Goal: Transaction & Acquisition: Obtain resource

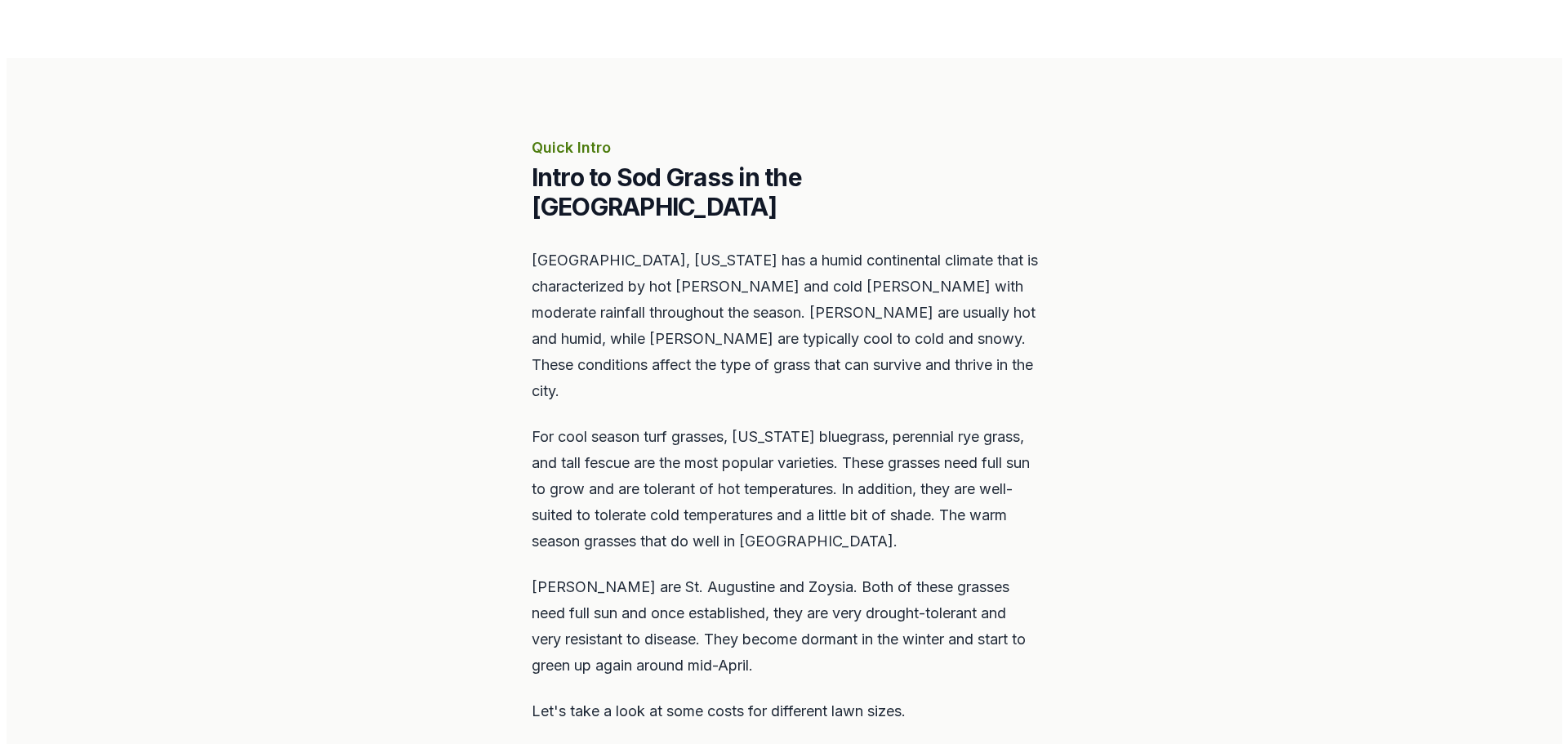
scroll to position [735, 0]
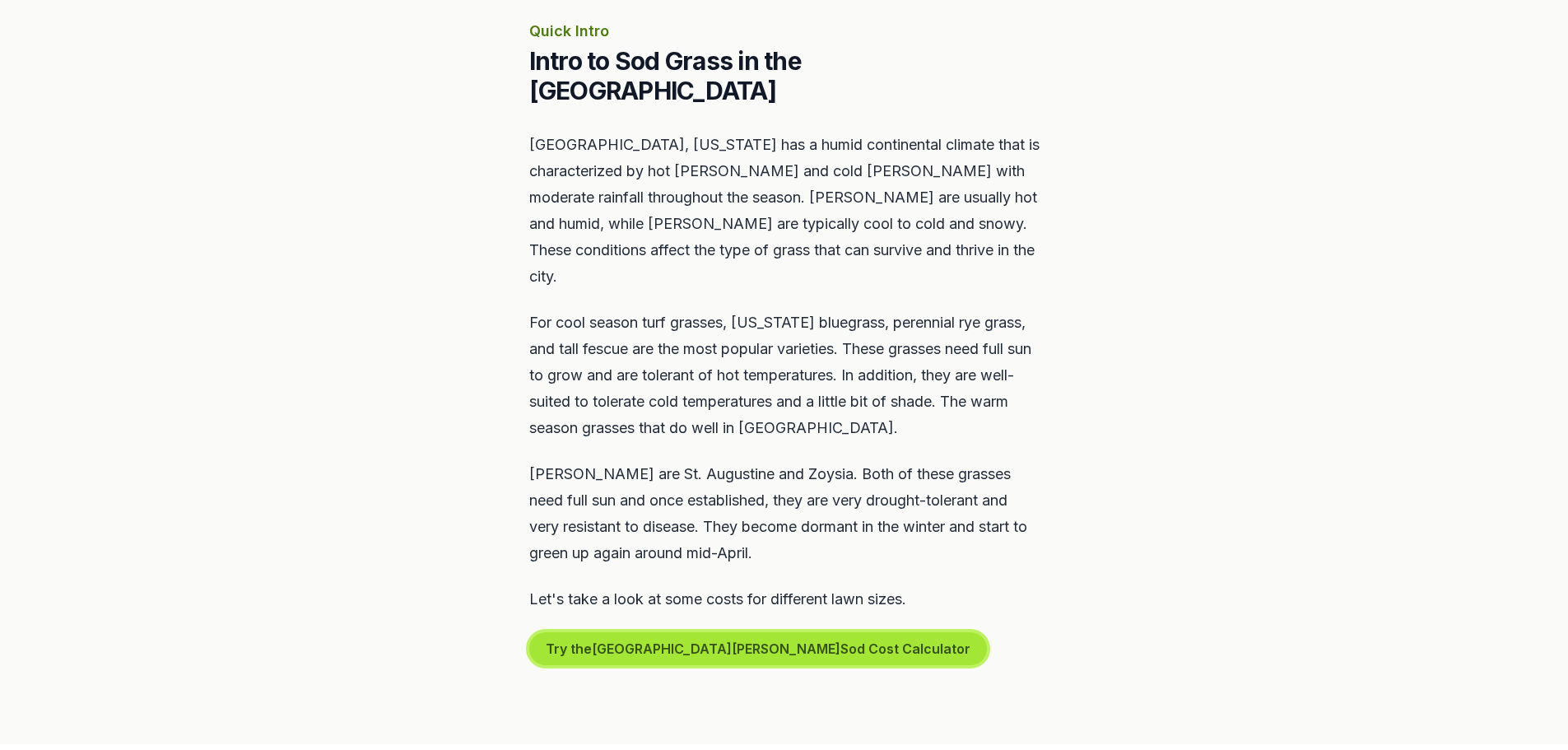
click at [747, 633] on button "Try the St. Louis Sod Cost Calculator" at bounding box center [757, 649] width 458 height 33
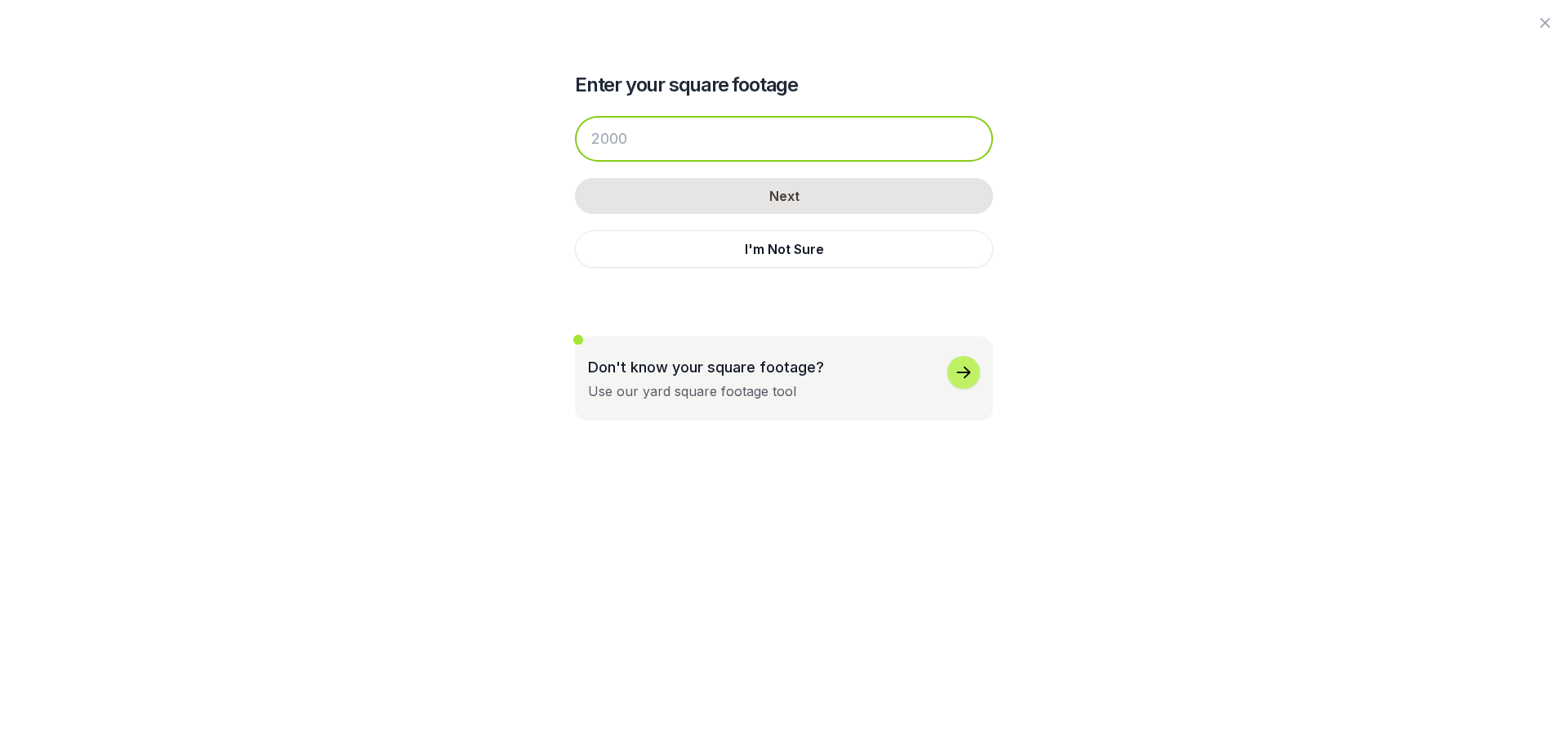
drag, startPoint x: 637, startPoint y: 140, endPoint x: 556, endPoint y: 150, distance: 81.6
click at [556, 150] on div "Enter your square footage Next I'm Not Sure Don't know your square footage? Use…" at bounding box center [784, 210] width 889 height 421
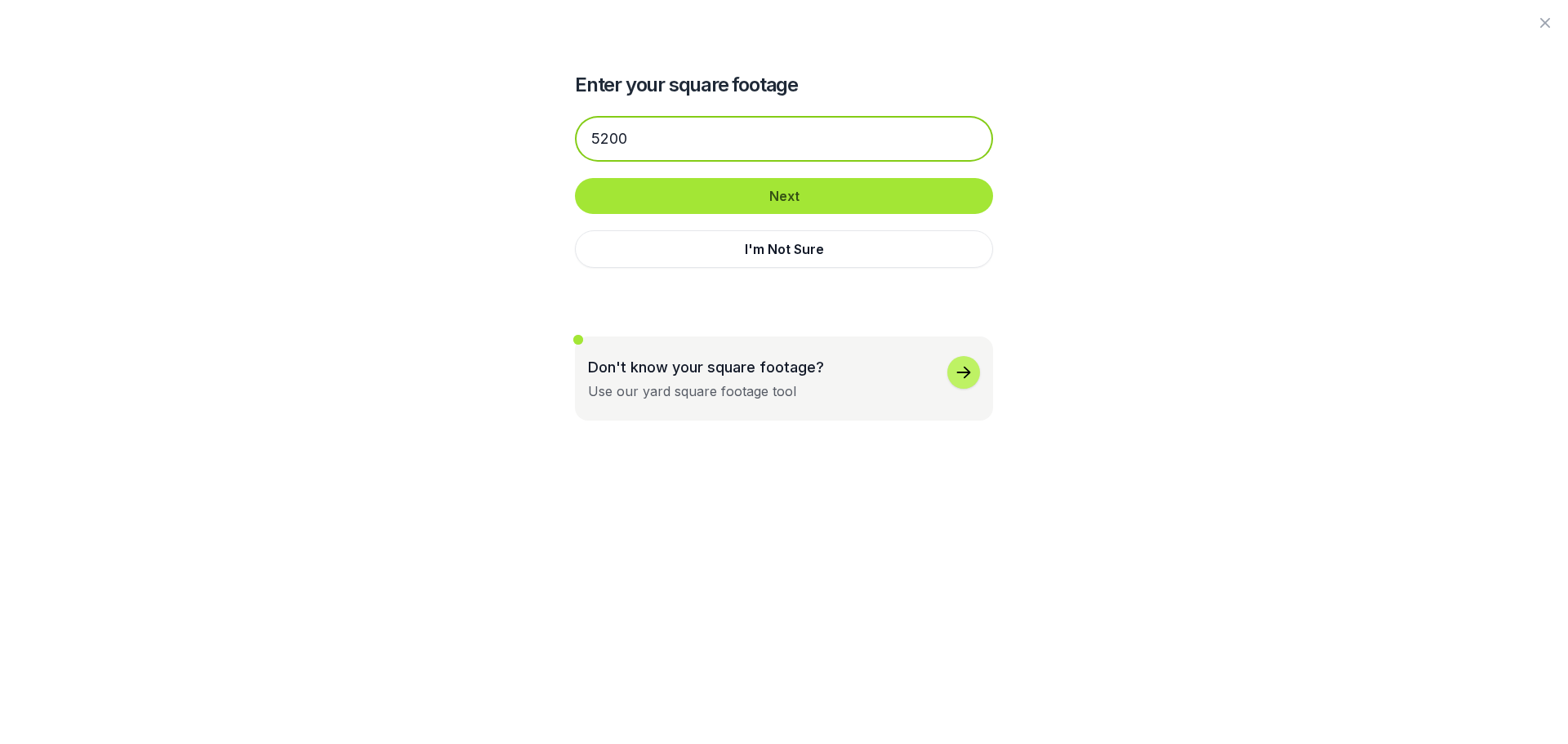
type input "5200"
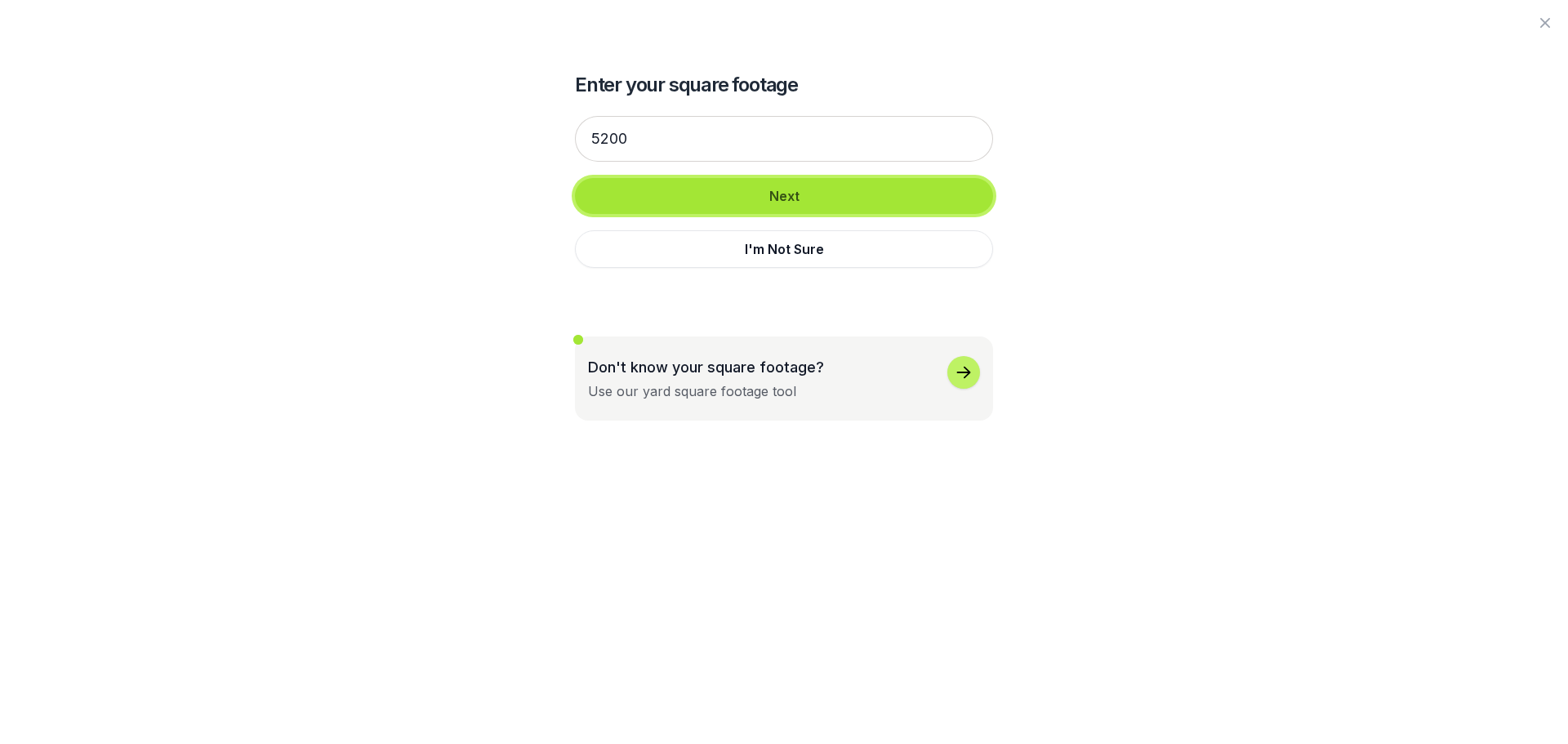
click at [734, 193] on button "Next" at bounding box center [784, 196] width 418 height 36
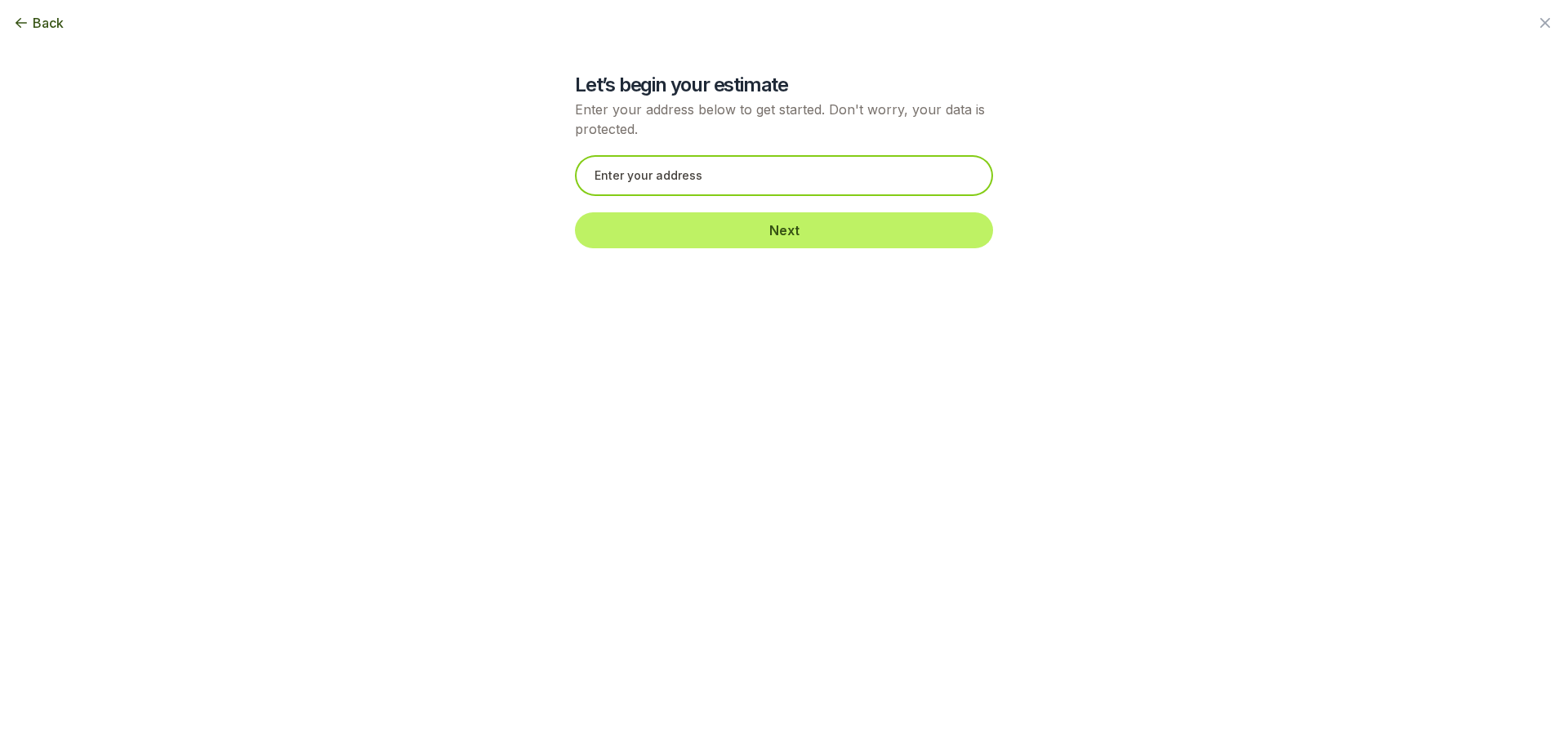
click at [682, 173] on input "text" at bounding box center [784, 175] width 418 height 41
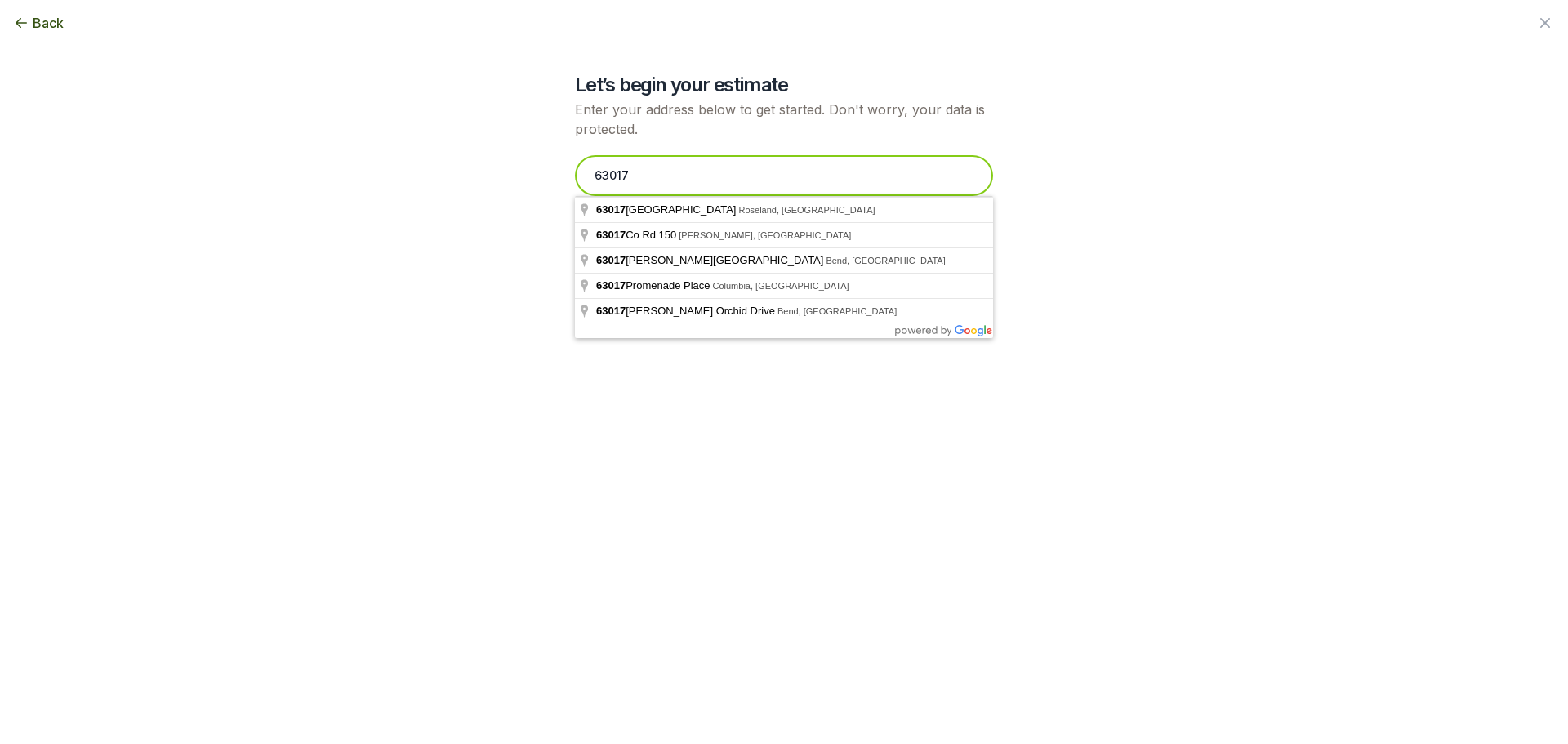
type input "63017"
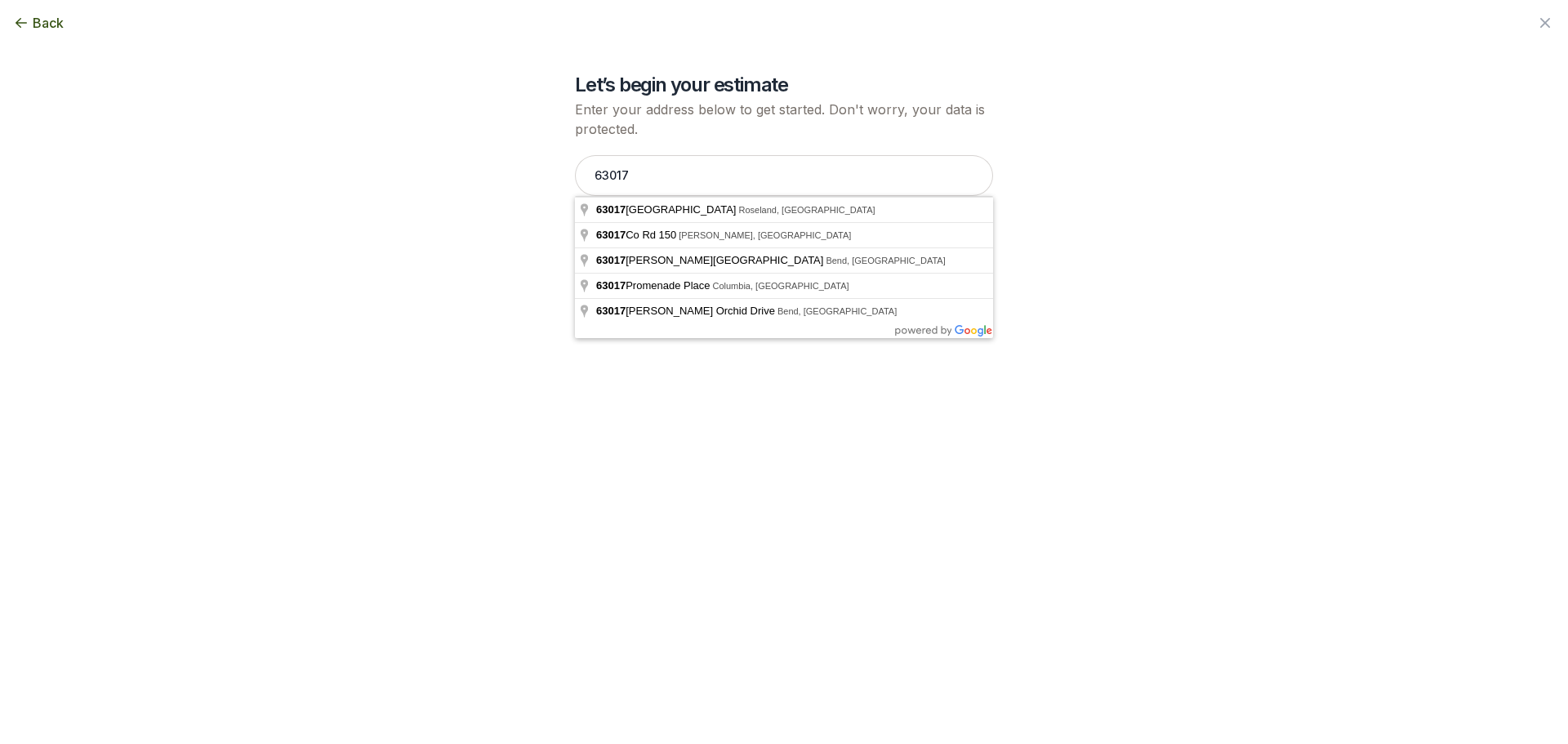
click at [718, 405] on div "Back Enter your square footage 5200 Next I'm Not Sure Let’s begin your estimate…" at bounding box center [784, 372] width 941 height 744
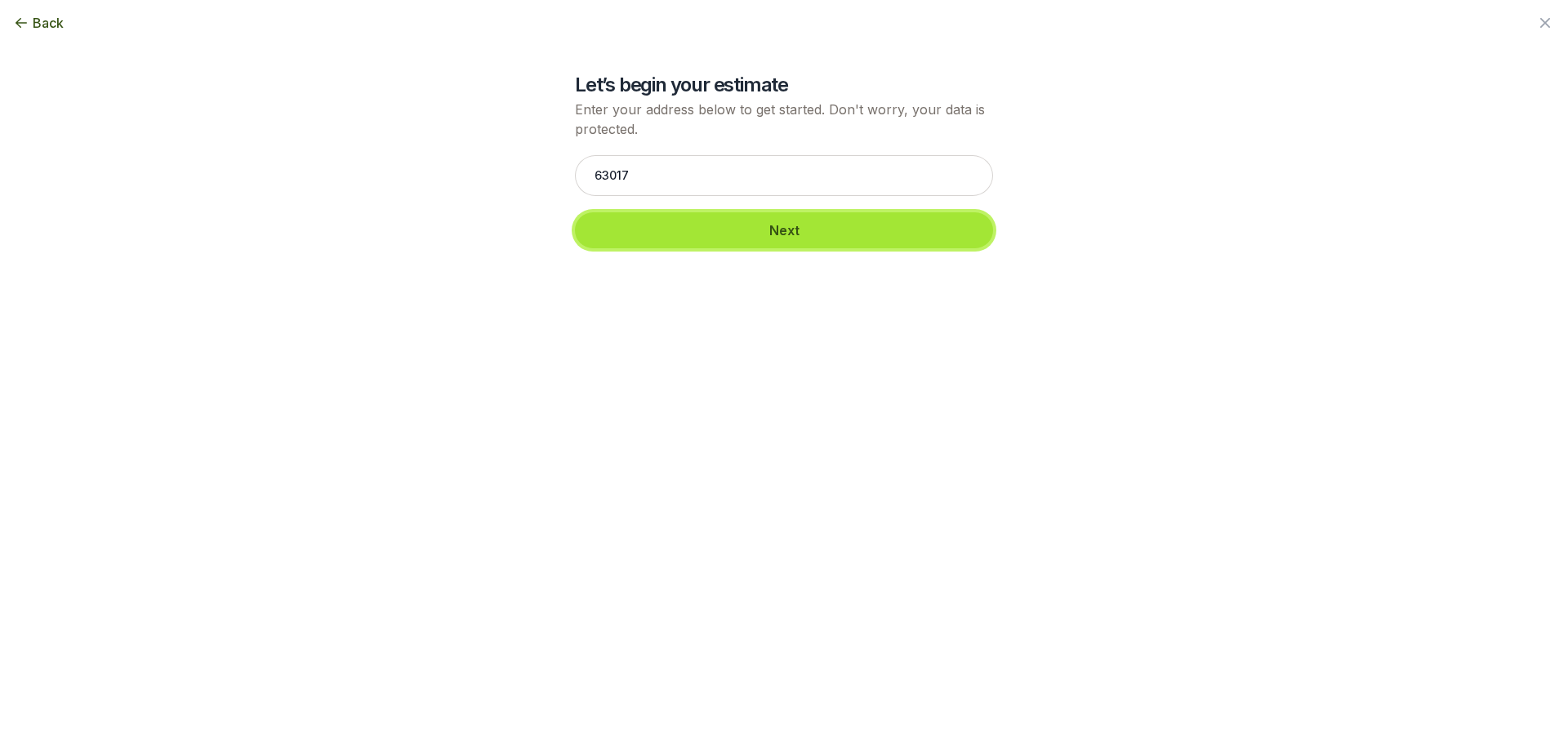
click at [792, 236] on button "Next" at bounding box center [784, 230] width 418 height 36
click at [789, 235] on button "Next" at bounding box center [784, 230] width 418 height 36
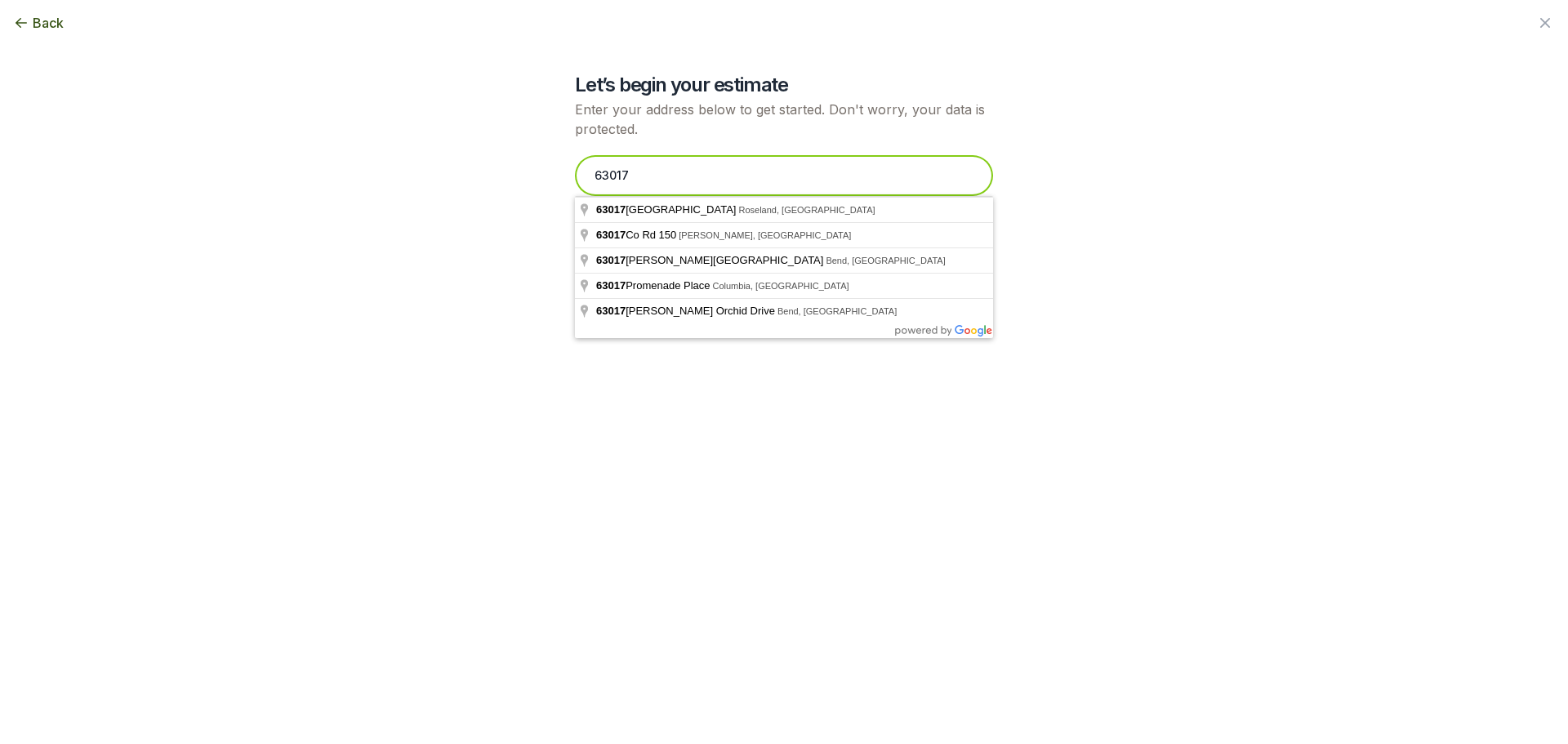
drag, startPoint x: 663, startPoint y: 177, endPoint x: 595, endPoint y: 177, distance: 68.0
click at [595, 177] on input "63017" at bounding box center [784, 175] width 418 height 41
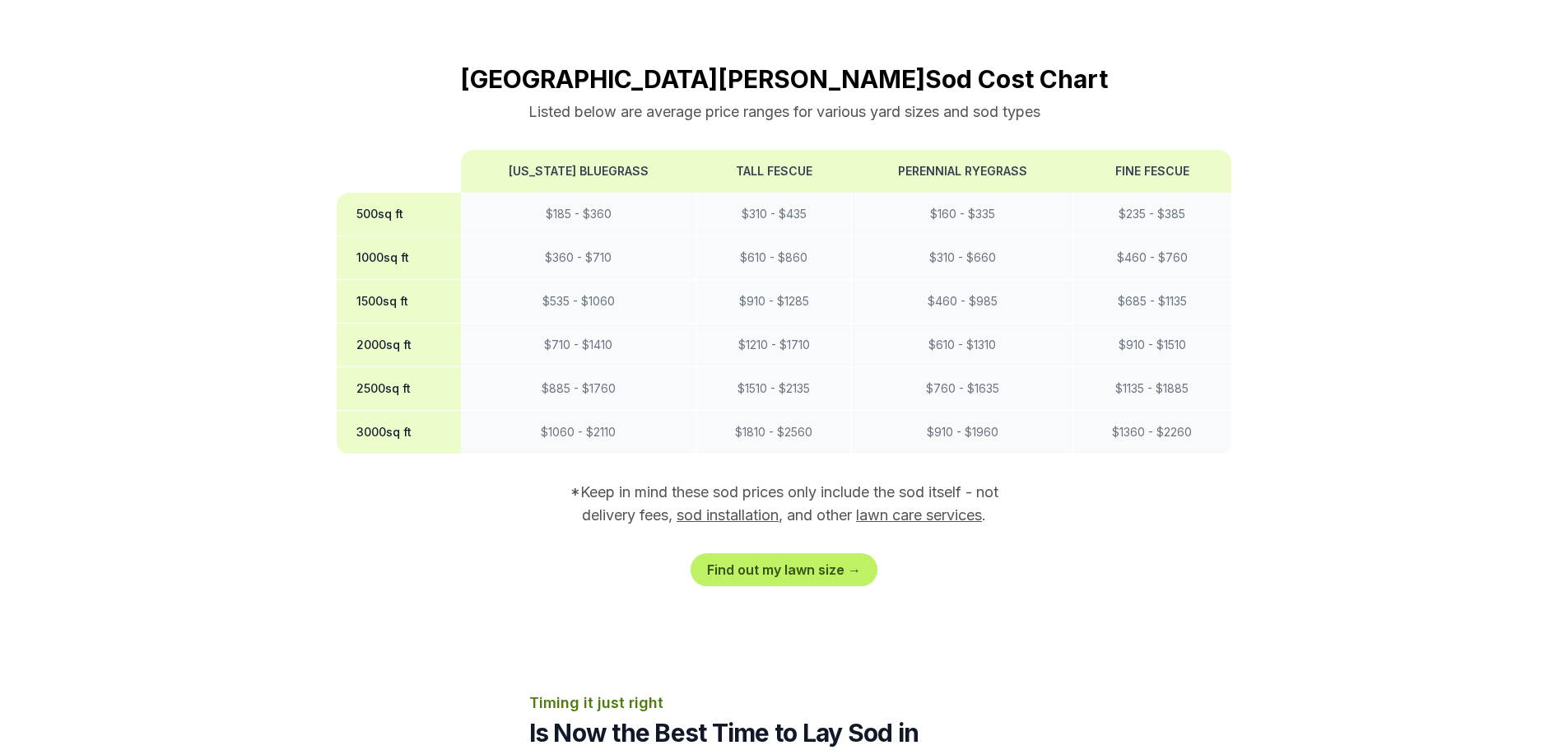
scroll to position [1399, 0]
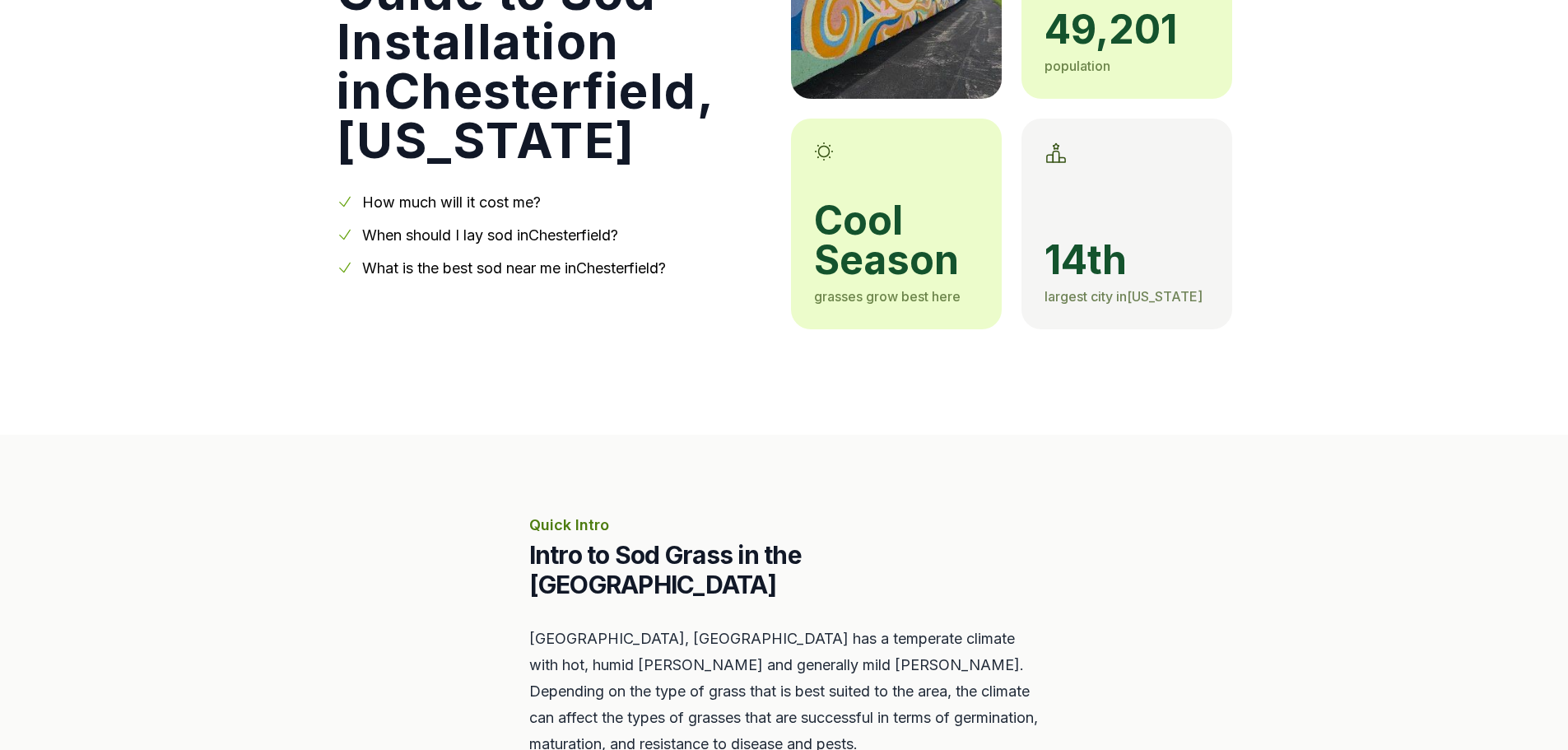
scroll to position [82, 0]
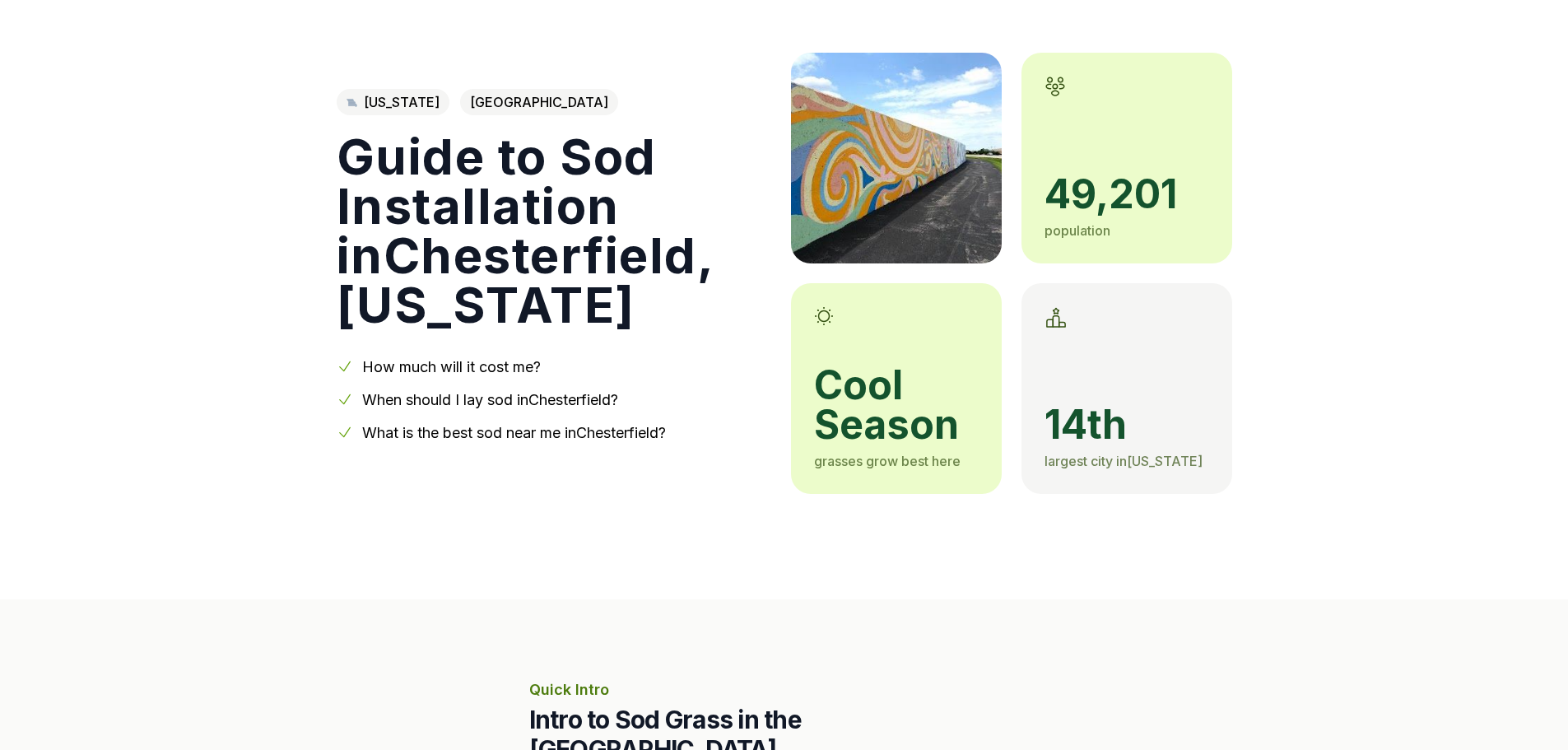
click at [486, 94] on span "[GEOGRAPHIC_DATA]" at bounding box center [540, 102] width 158 height 26
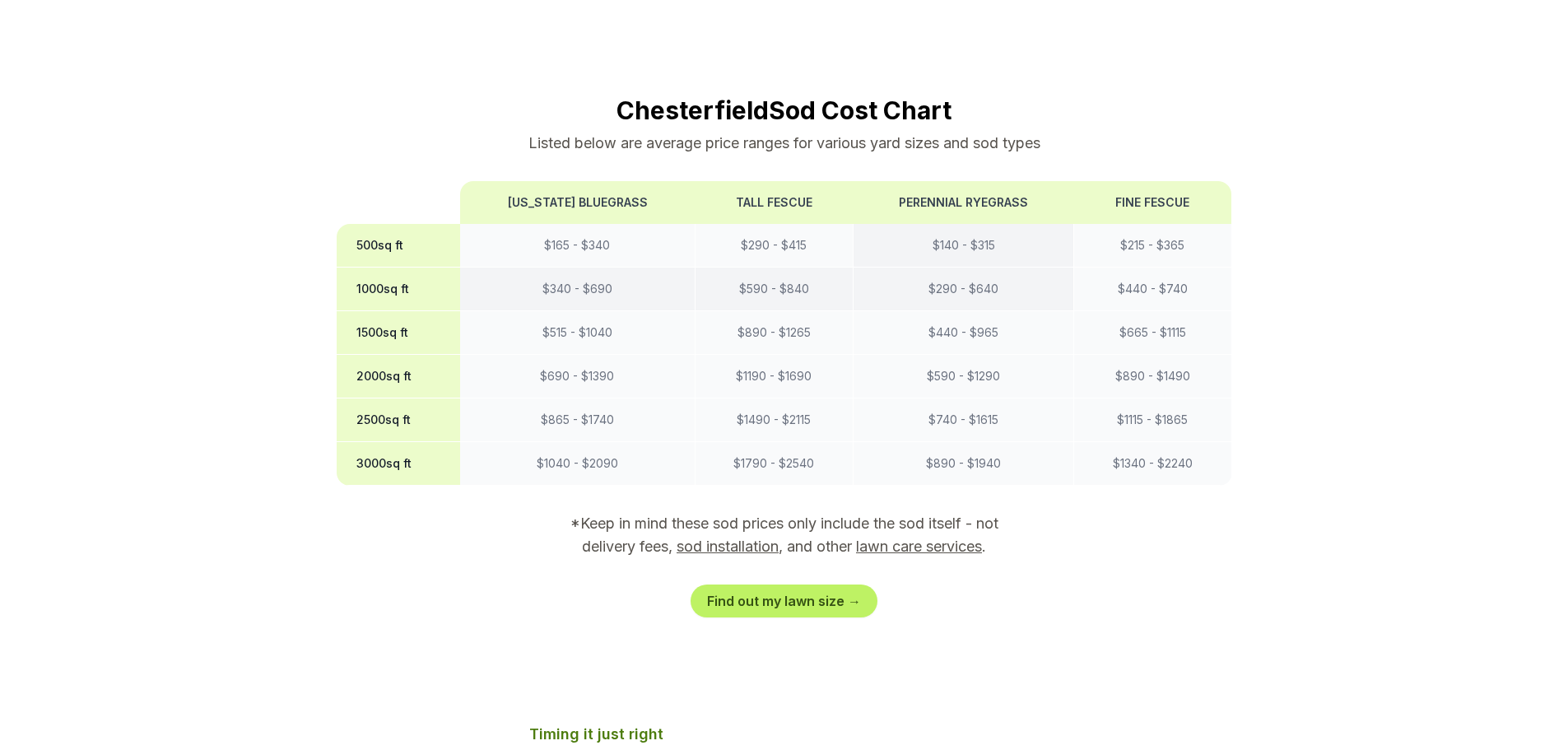
scroll to position [1399, 0]
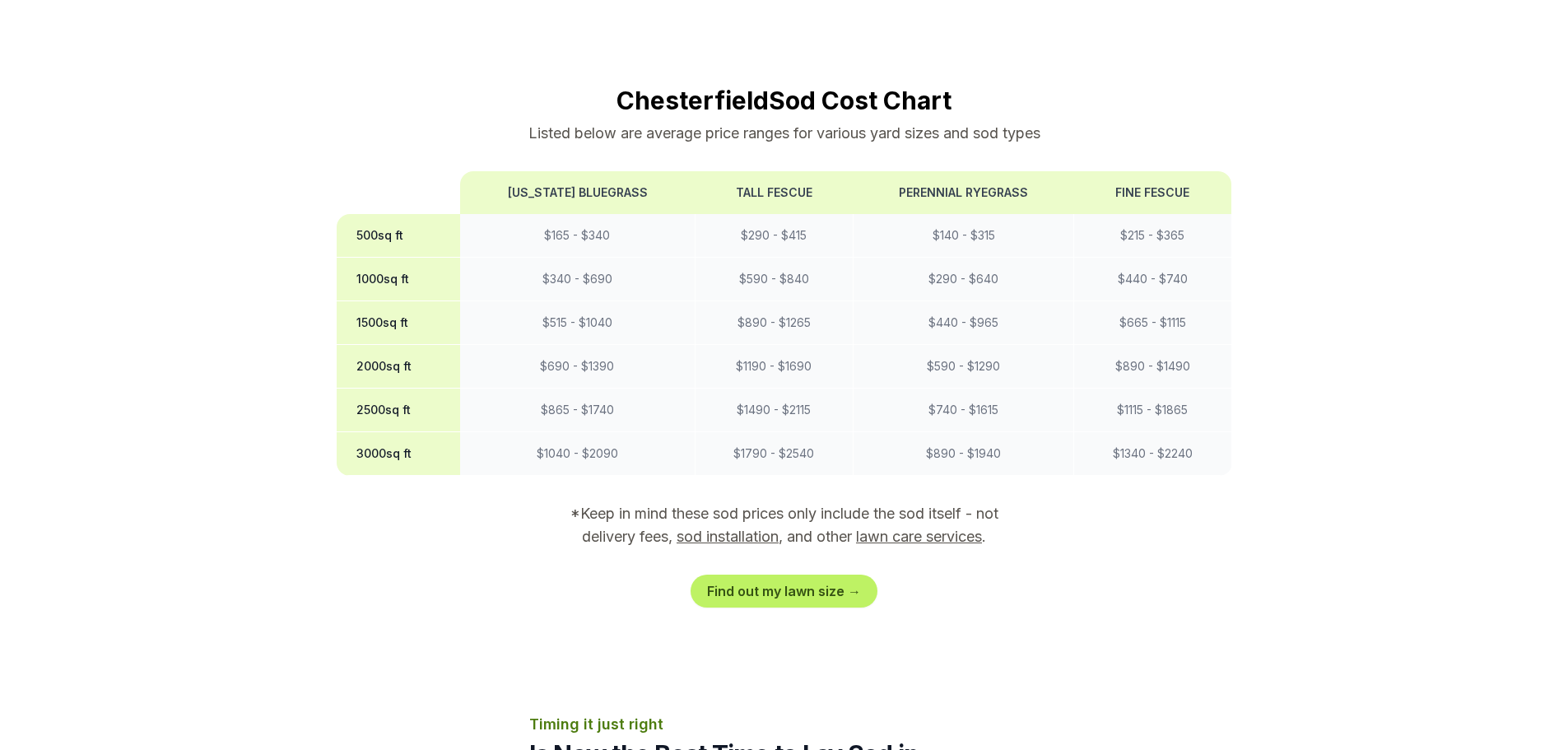
click at [734, 528] on link "sod installation" at bounding box center [727, 536] width 102 height 17
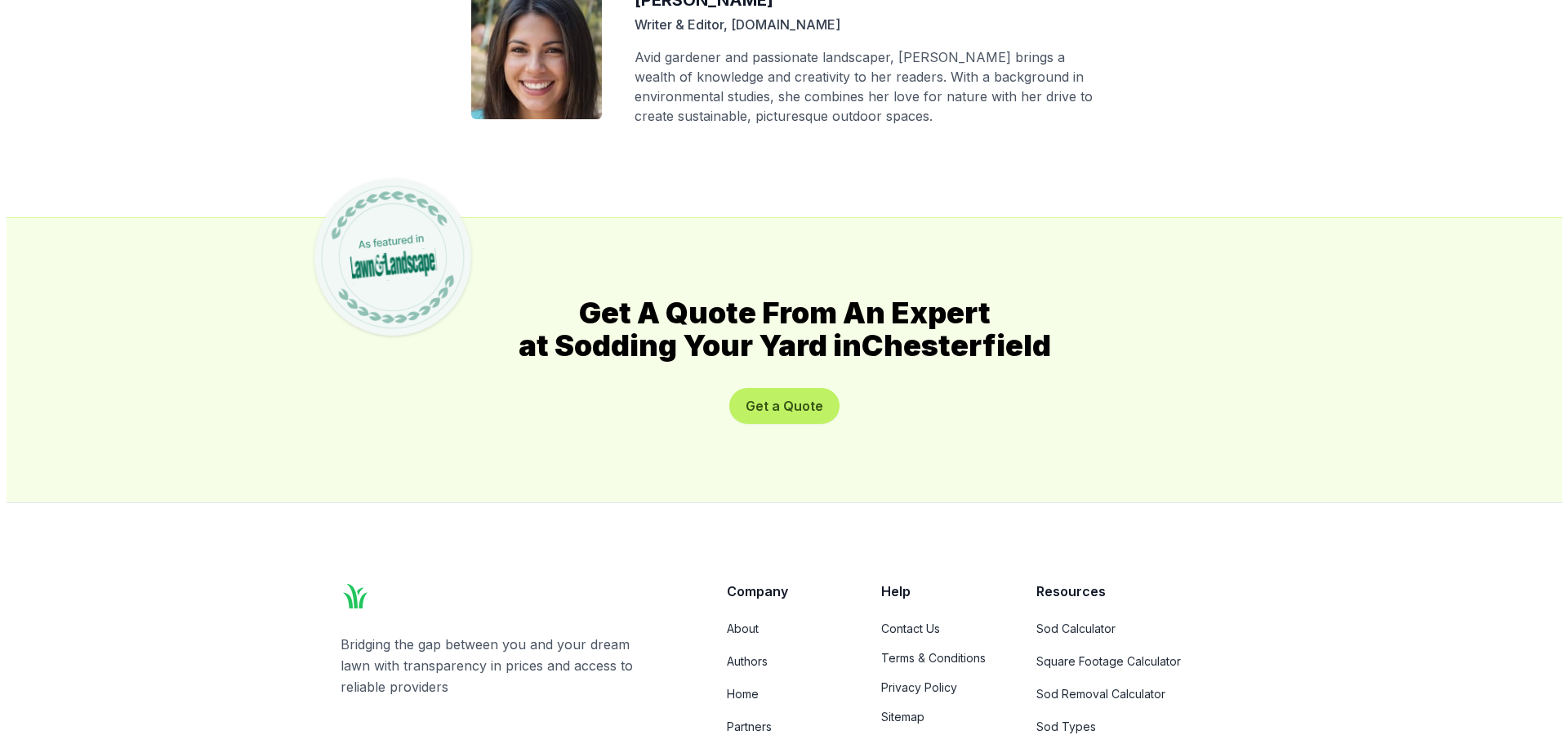
scroll to position [8589, 0]
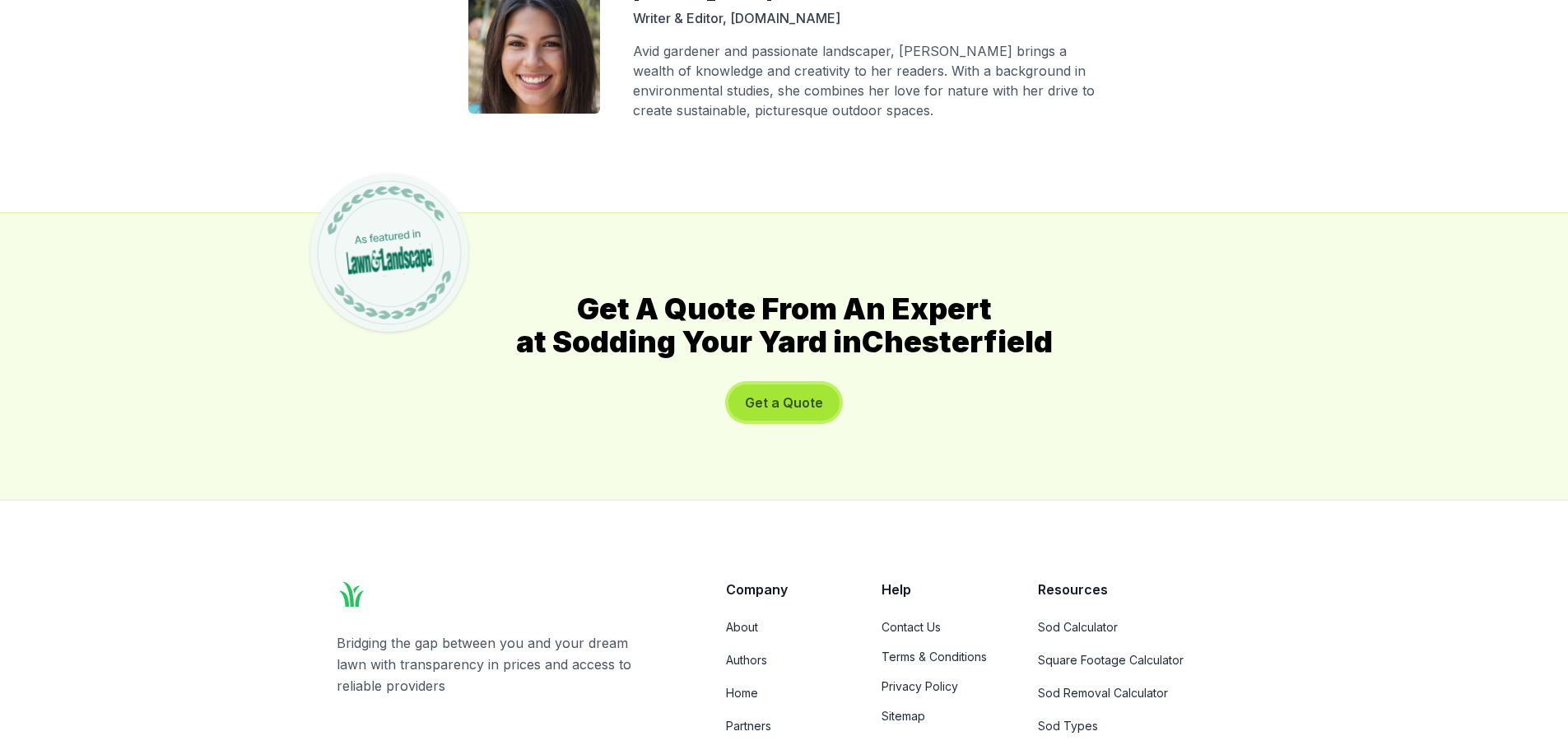
click at [792, 384] on button "Get a Quote" at bounding box center [784, 402] width 111 height 36
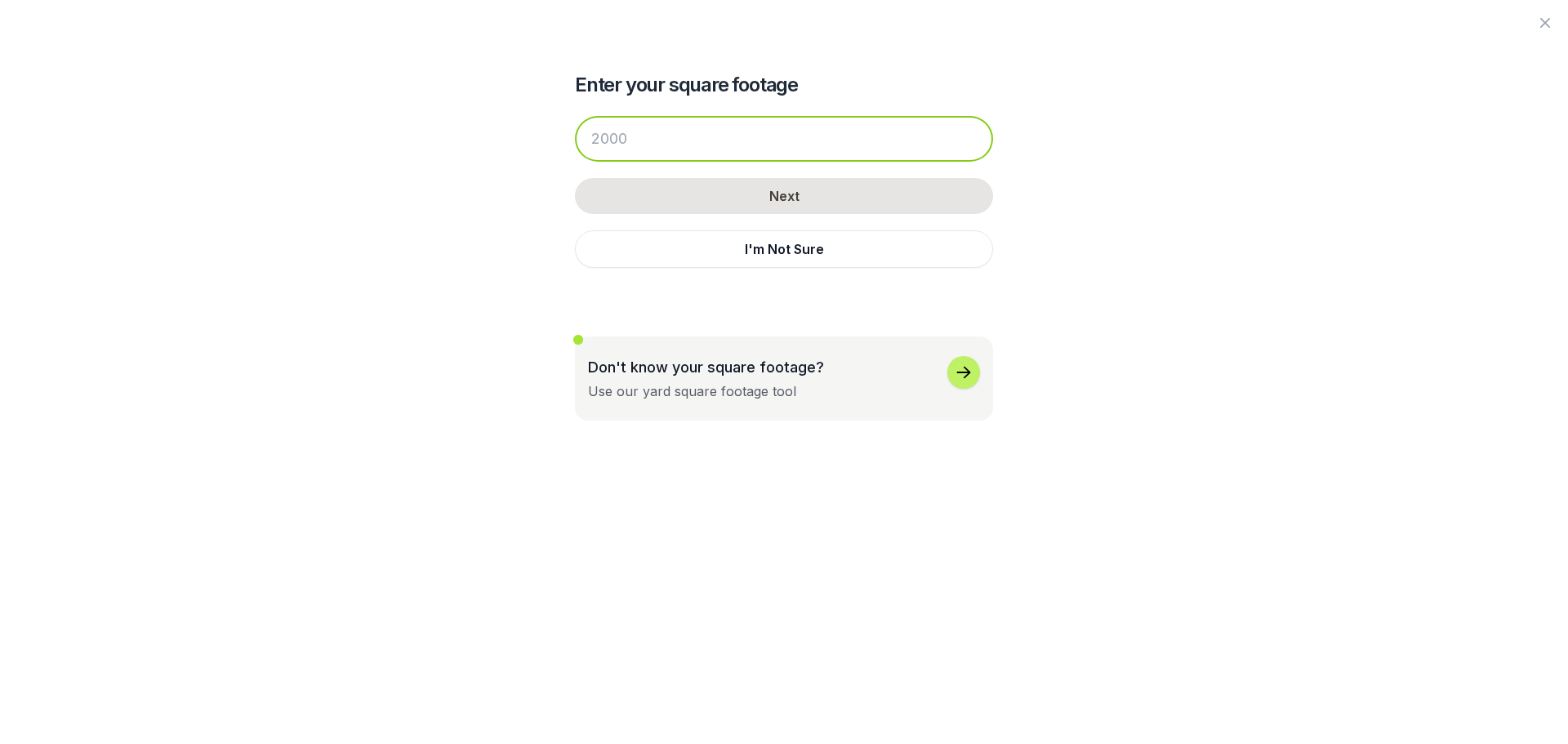
drag, startPoint x: 635, startPoint y: 141, endPoint x: 540, endPoint y: 146, distance: 95.1
click at [540, 146] on div "Enter your square footage Next I'm Not Sure Don't know your square footage? Use…" at bounding box center [784, 210] width 889 height 421
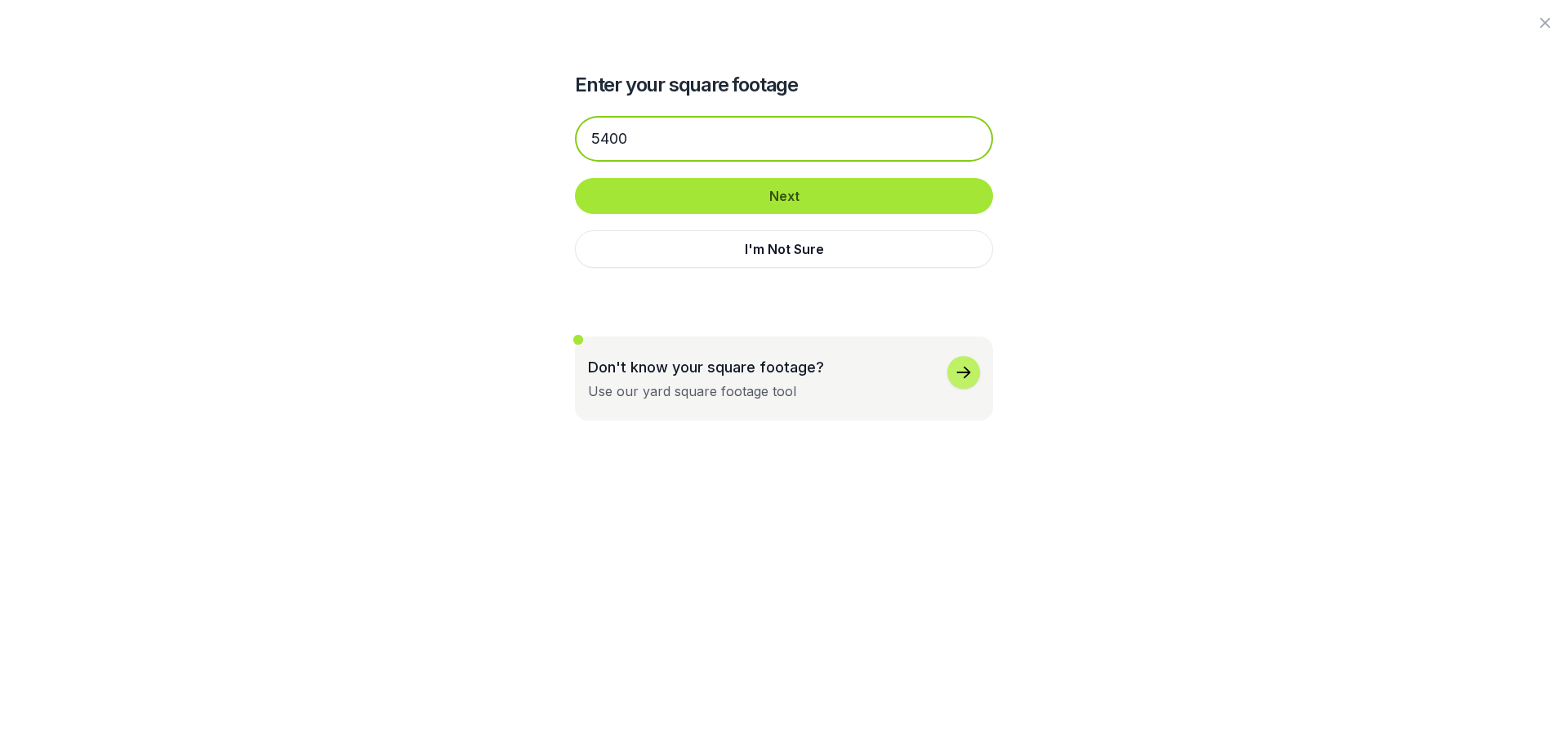
type input "5400"
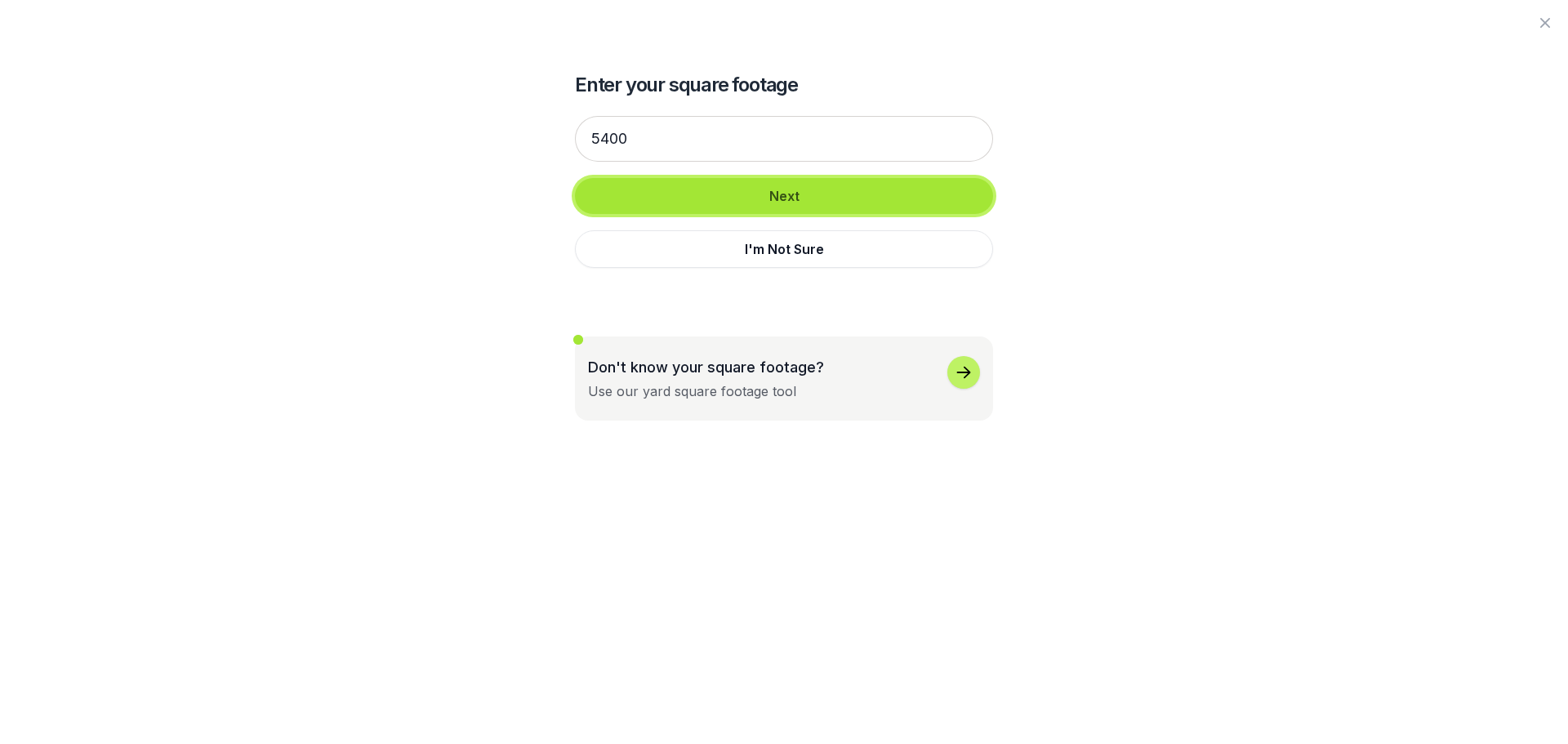
click at [782, 194] on button "Next" at bounding box center [784, 196] width 418 height 36
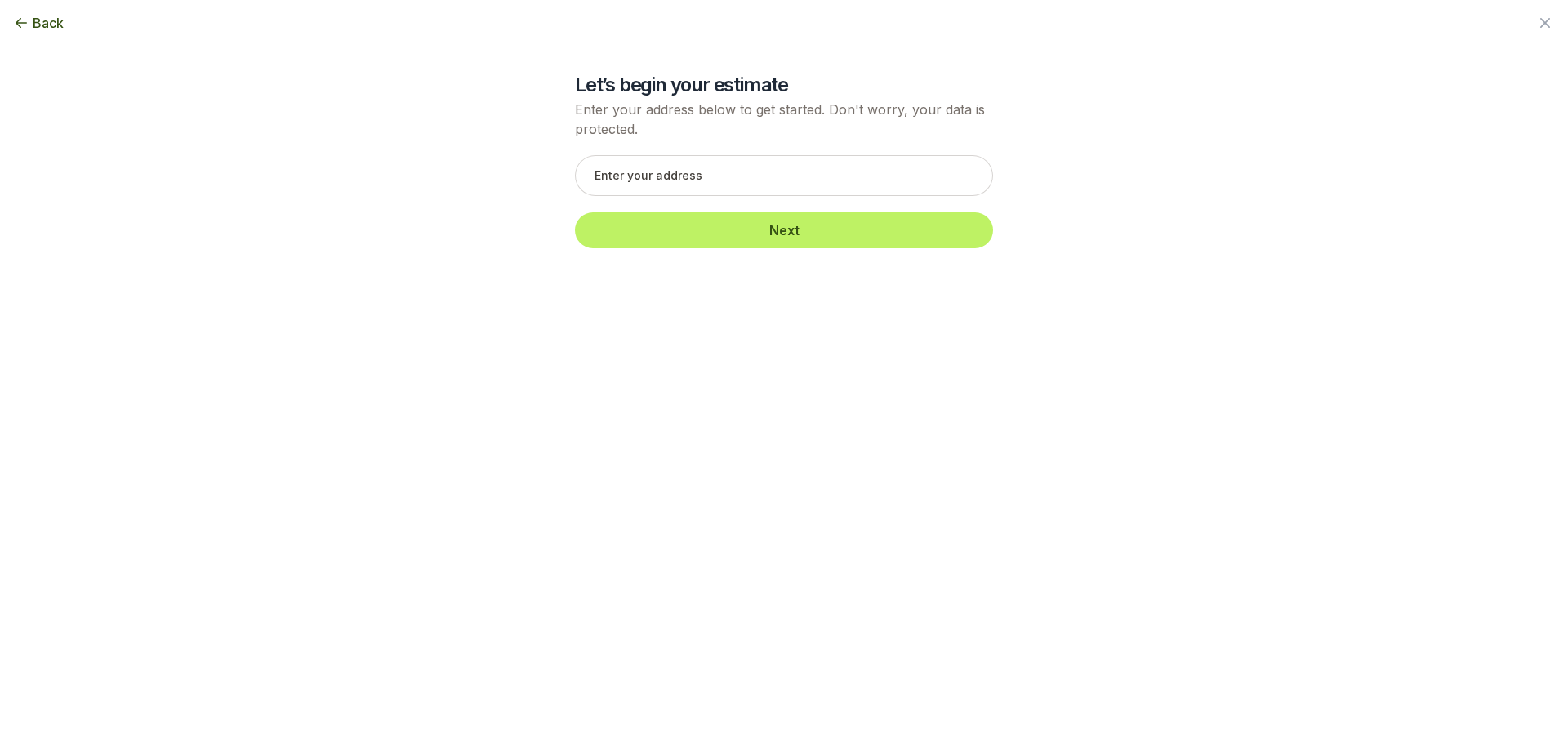
scroll to position [1388, 0]
click at [22, 21] on icon "button" at bounding box center [21, 23] width 16 height 16
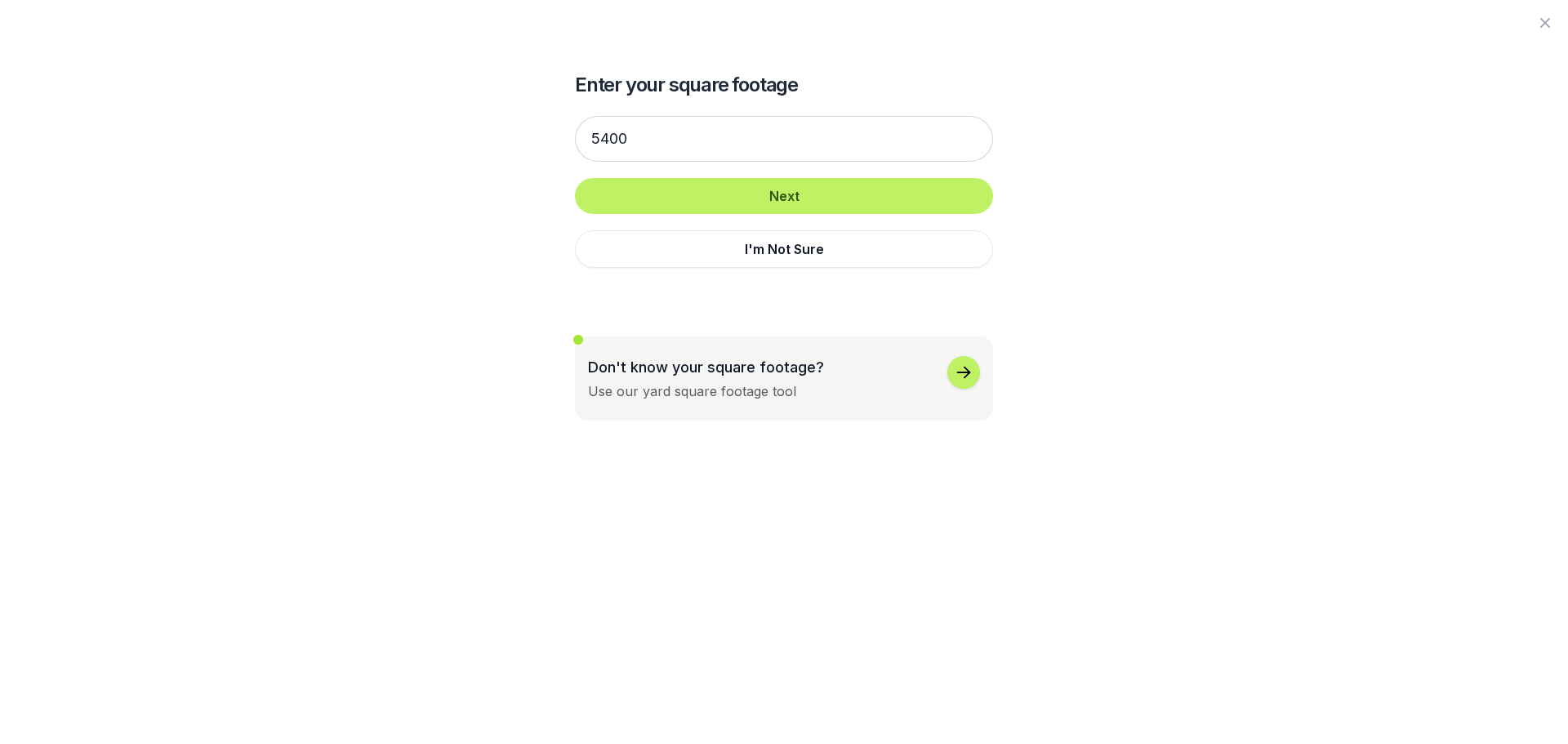
click at [22, 21] on div at bounding box center [784, 23] width 1568 height 46
